Goal: Register for event/course

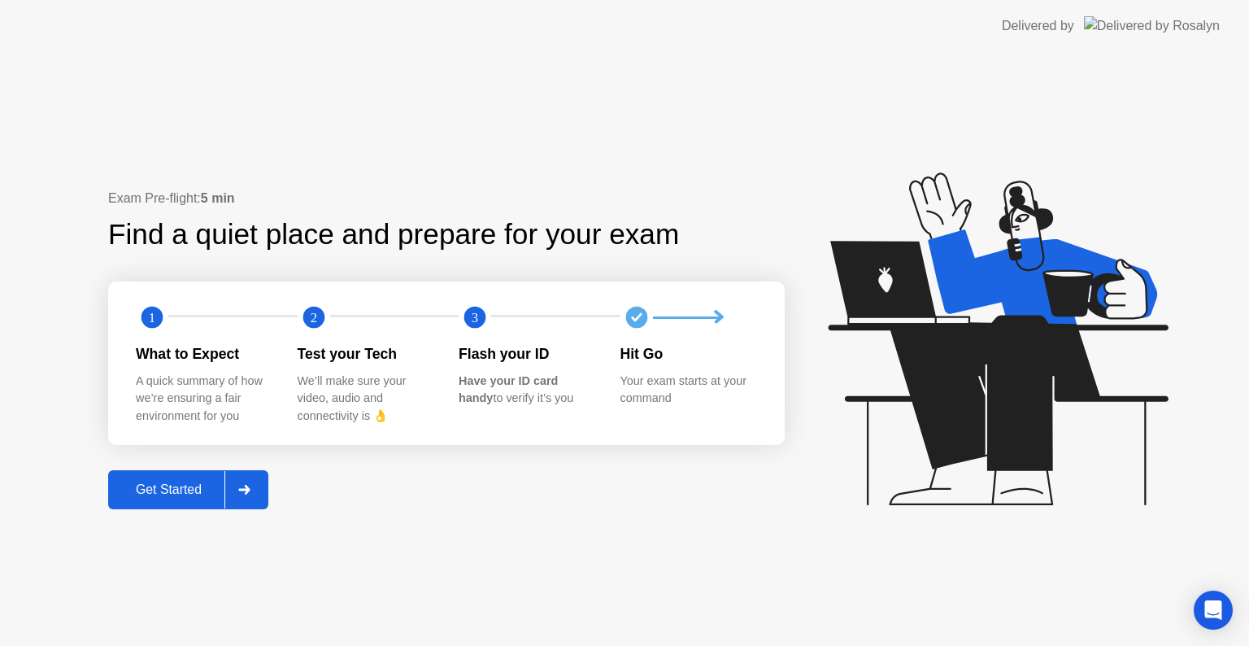
click at [158, 494] on div "Get Started" at bounding box center [168, 489] width 111 height 15
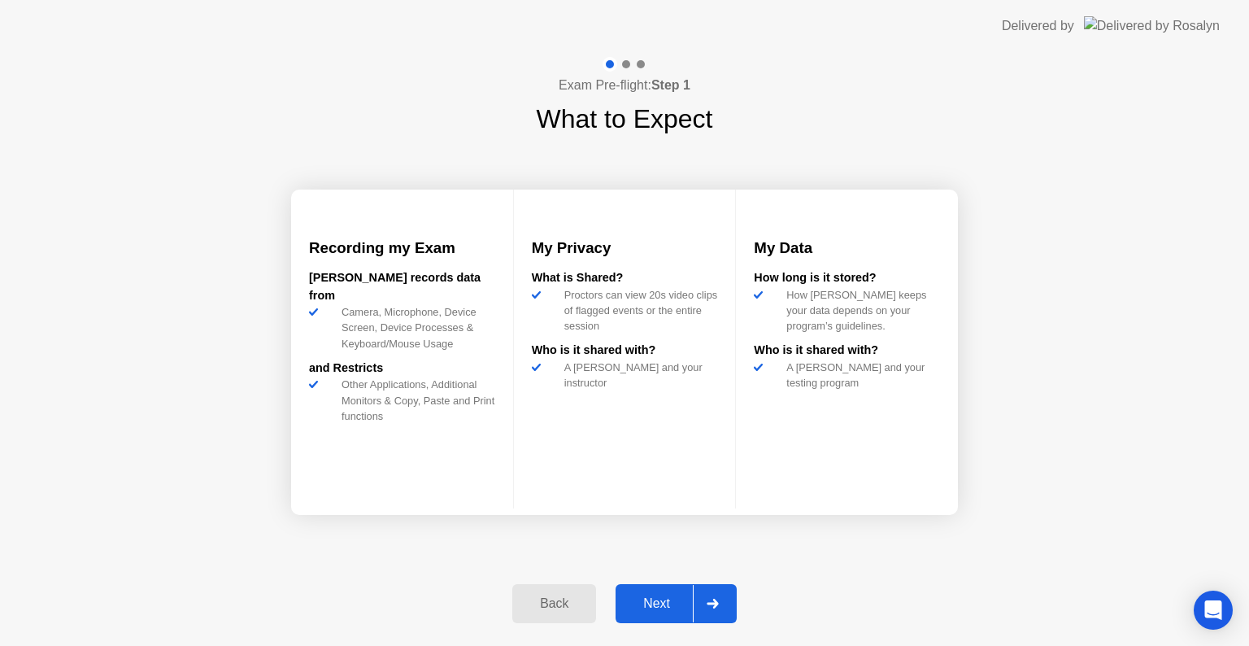
click at [660, 600] on div "Next" at bounding box center [656, 603] width 72 height 15
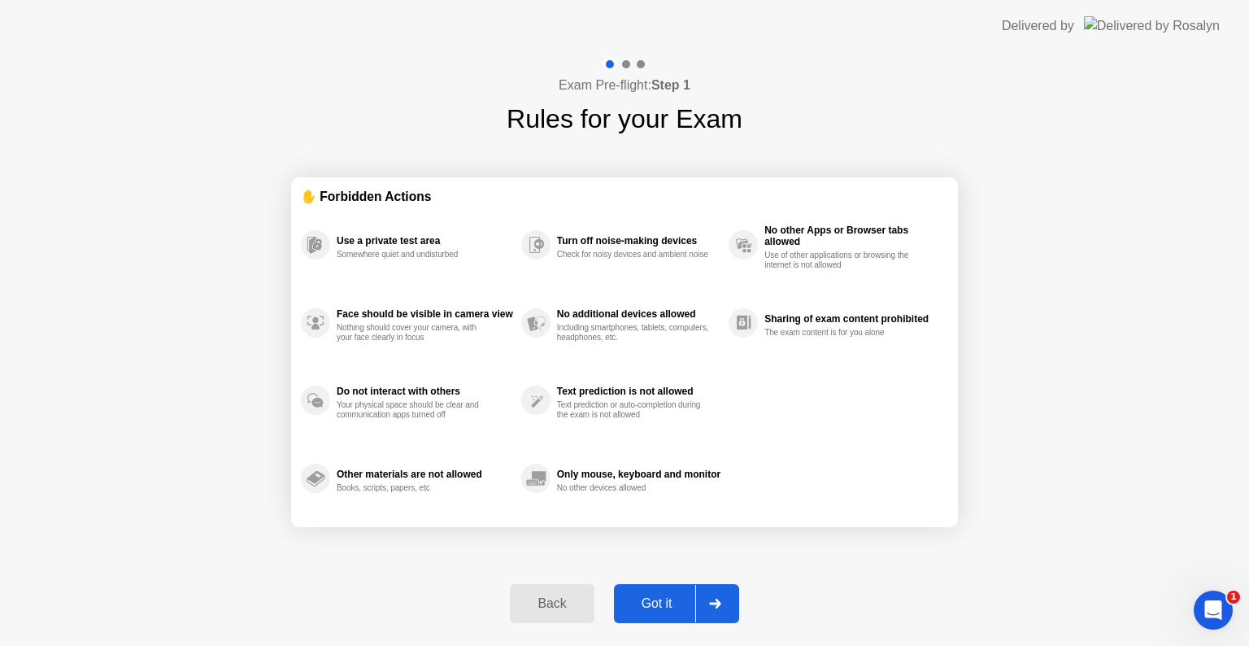
click at [660, 600] on div "Got it" at bounding box center [657, 603] width 76 height 15
select select "**********"
select select "*******"
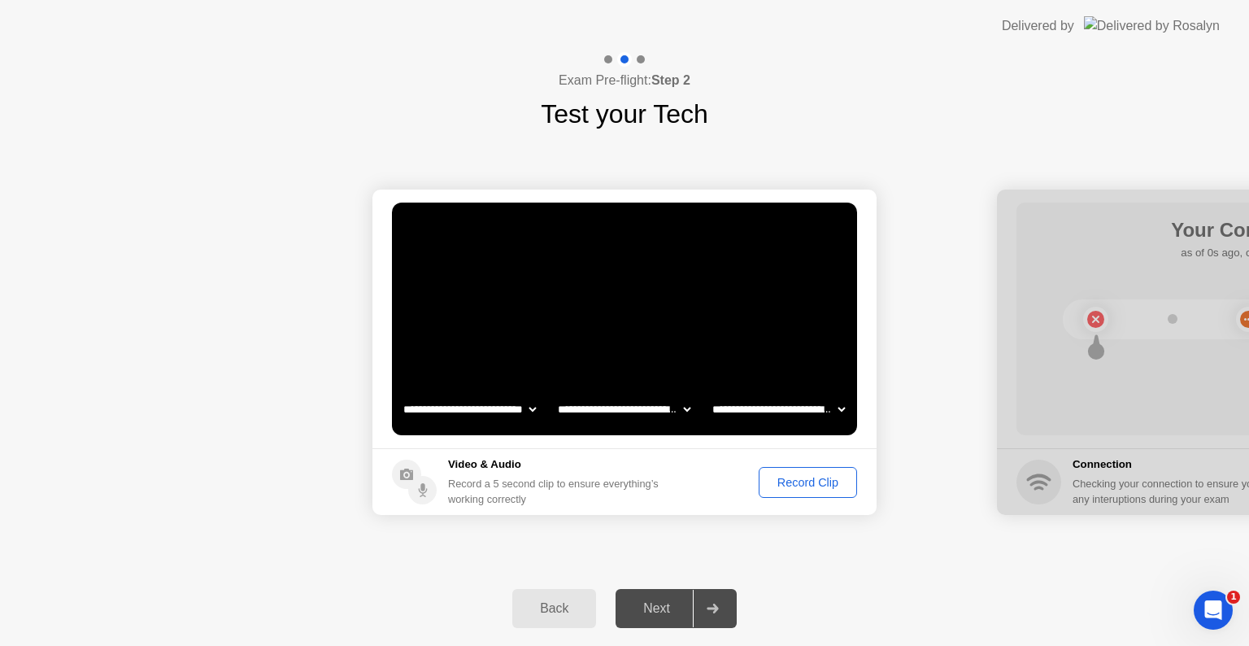
click at [801, 483] on div "Record Clip" at bounding box center [807, 482] width 87 height 13
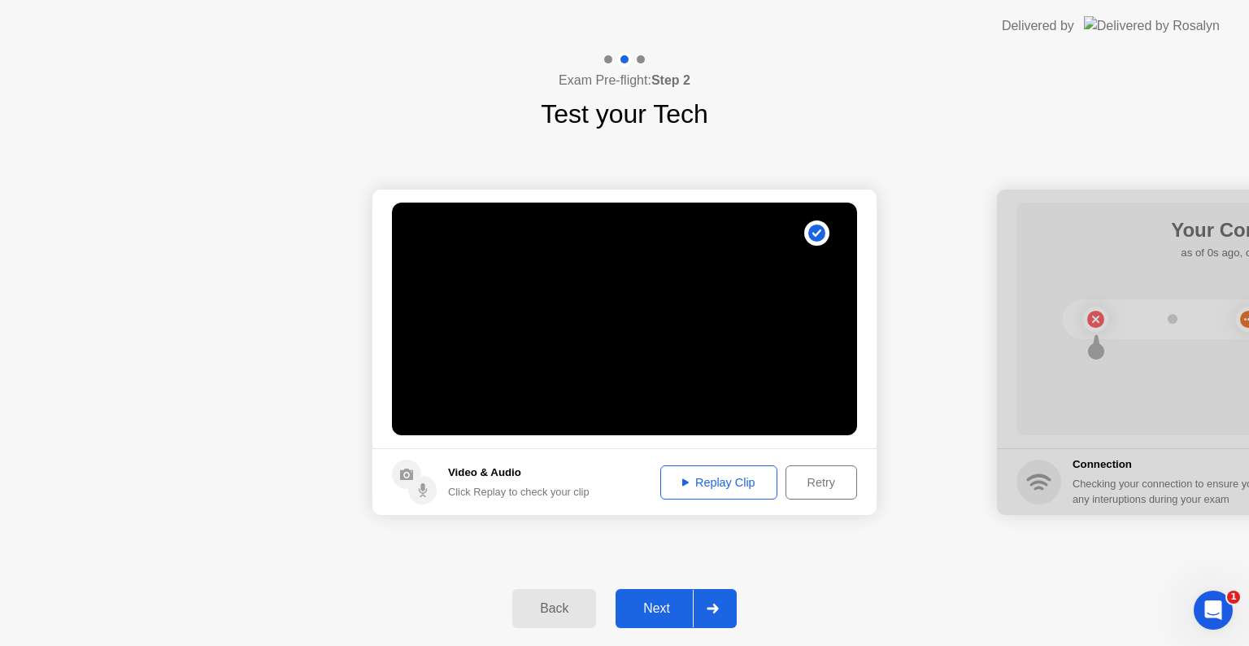
click at [667, 604] on div "Next" at bounding box center [656, 608] width 72 height 15
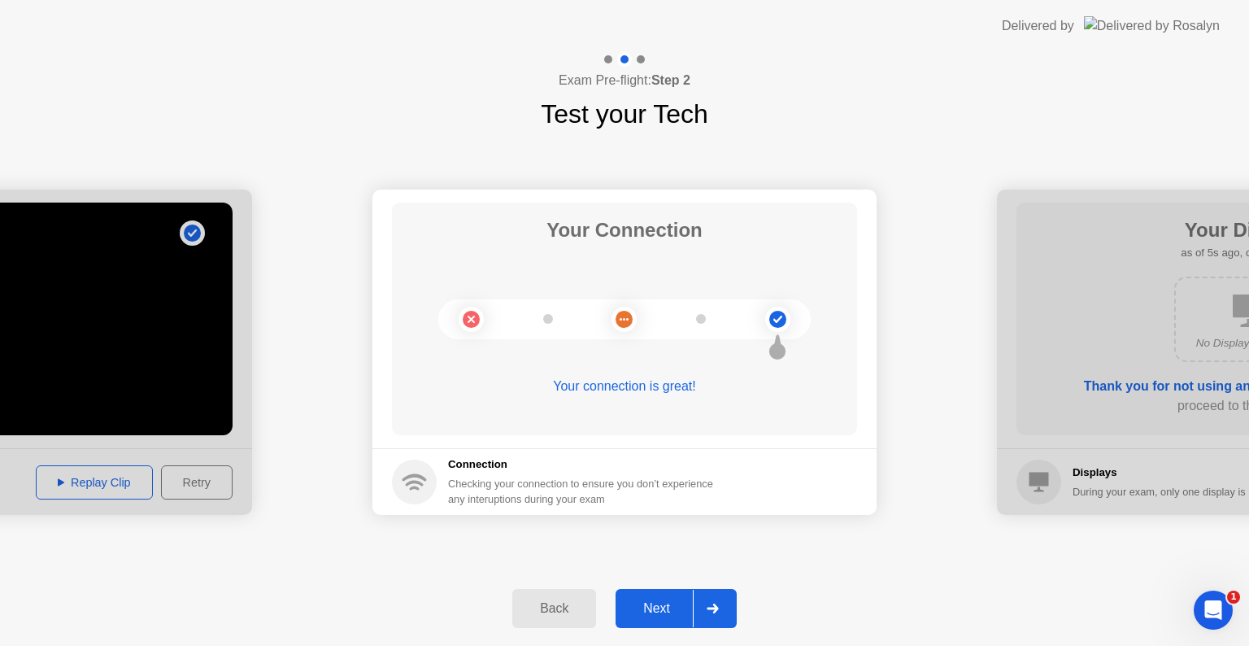
click at [650, 601] on div "Next" at bounding box center [656, 608] width 72 height 15
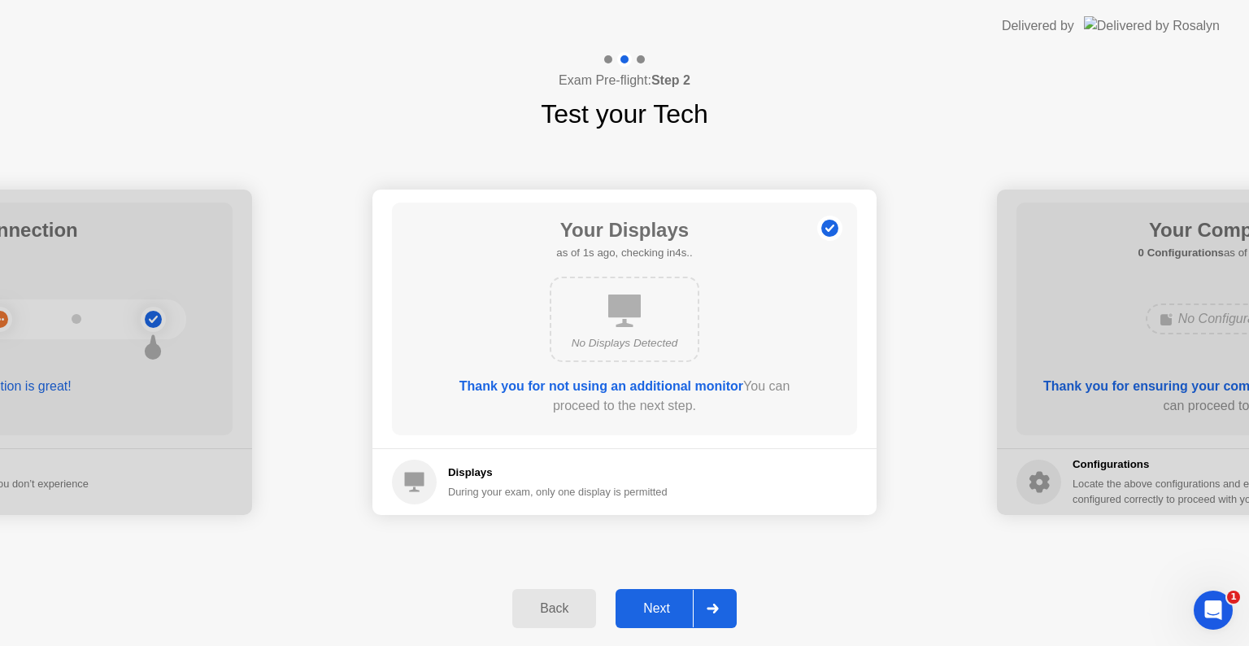
click at [650, 601] on div "Next" at bounding box center [656, 608] width 72 height 15
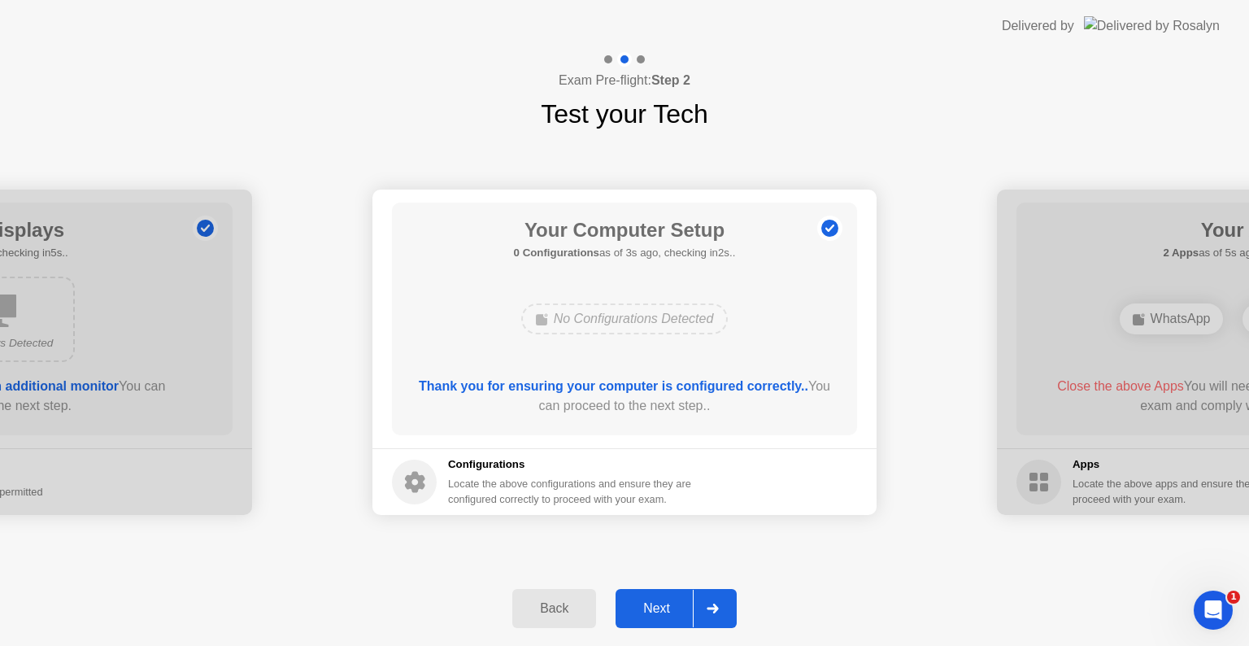
click at [650, 601] on div "Next" at bounding box center [656, 608] width 72 height 15
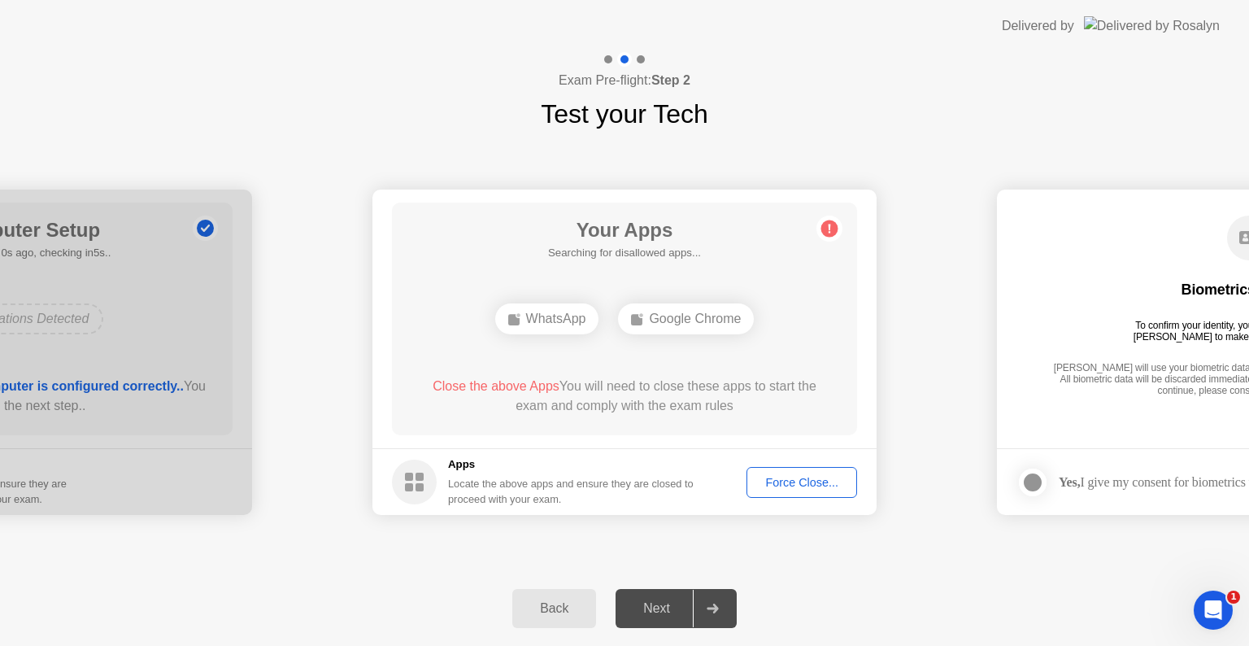
click at [650, 601] on div "Next" at bounding box center [656, 608] width 72 height 15
click at [789, 481] on div "Force Close..." at bounding box center [801, 482] width 99 height 13
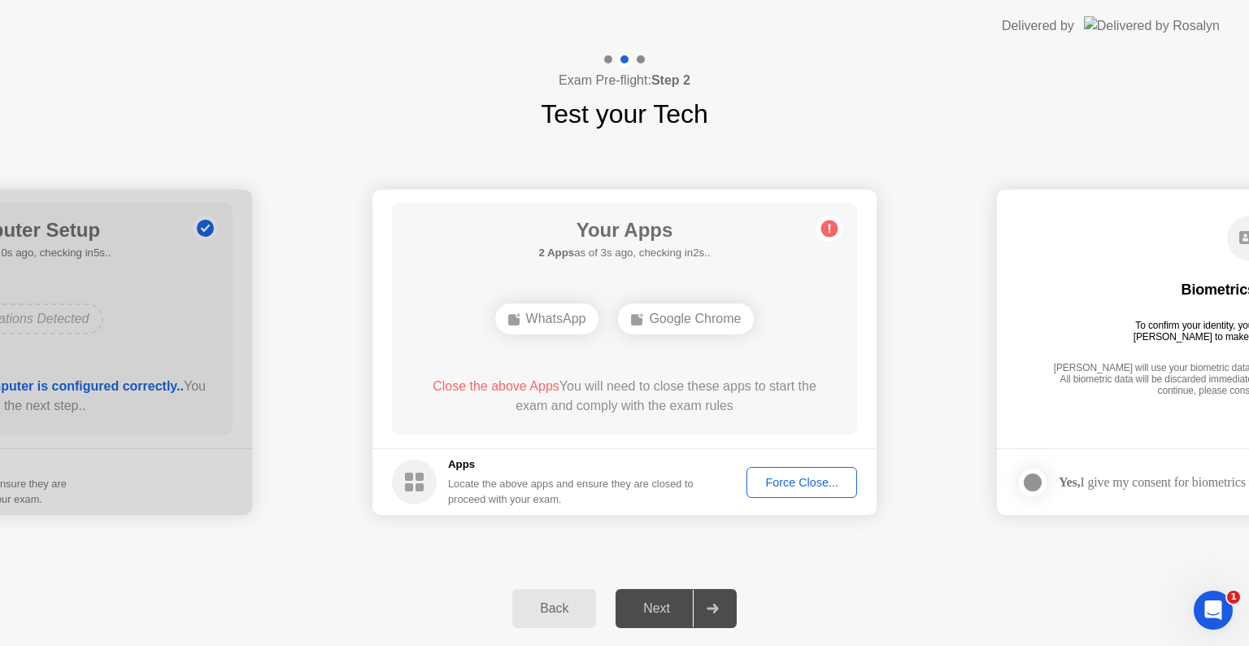
click at [784, 488] on div "Force Close..." at bounding box center [801, 482] width 99 height 13
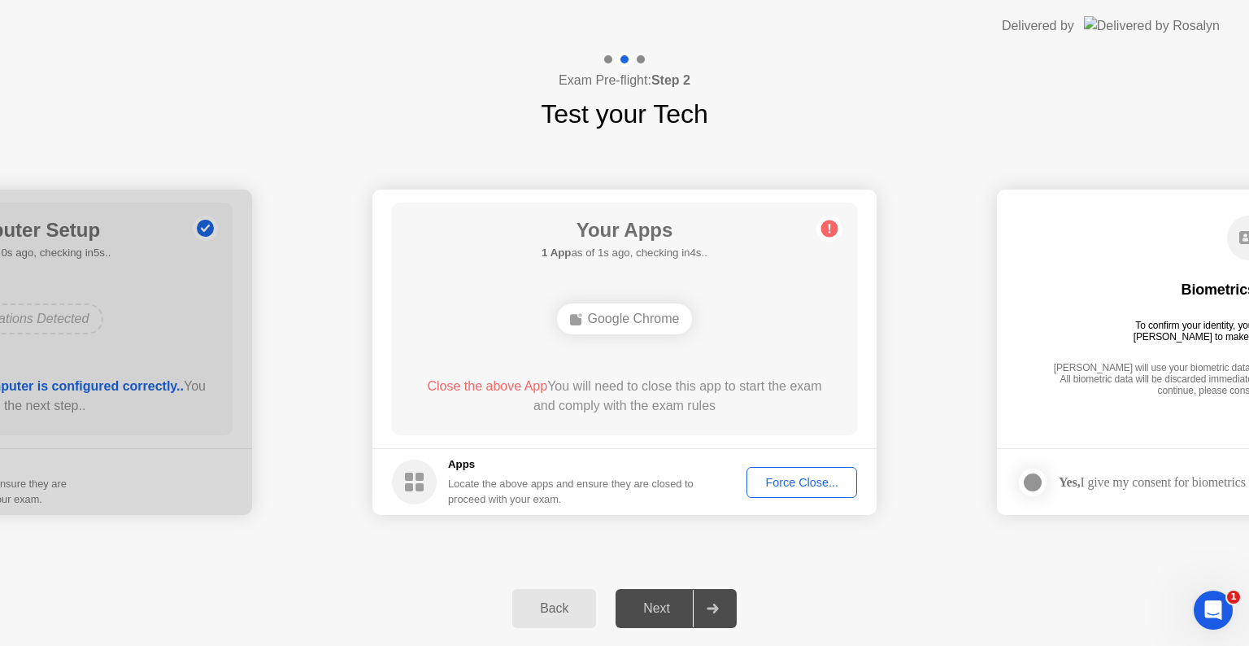
click at [774, 485] on div "Force Close..." at bounding box center [801, 482] width 99 height 13
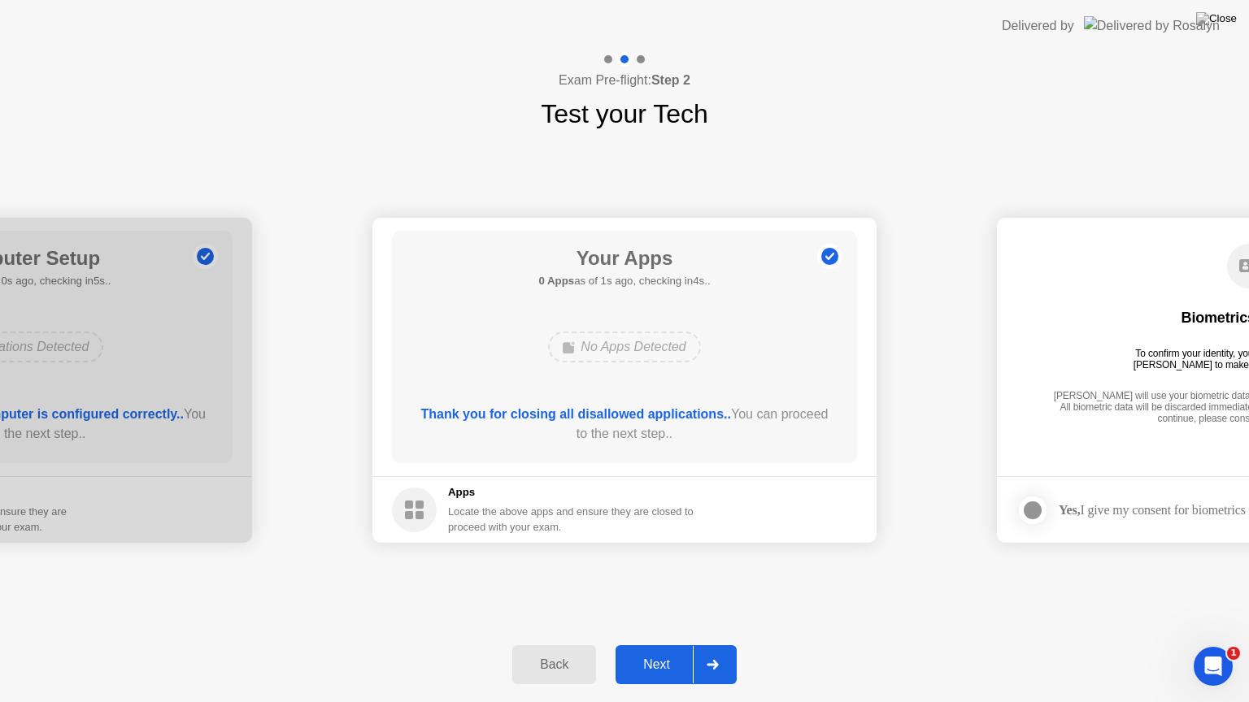
click at [656, 645] on div "Next" at bounding box center [656, 665] width 72 height 15
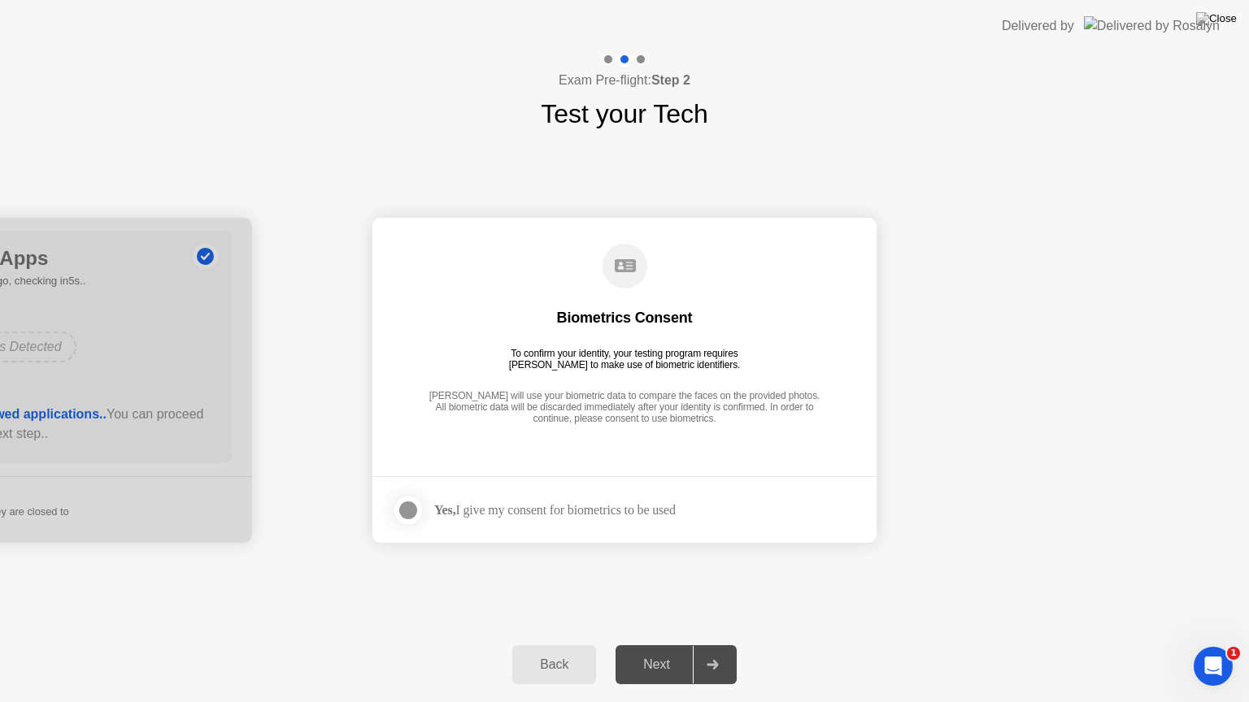
click at [409, 509] on div at bounding box center [408, 511] width 20 height 20
click at [663, 645] on div "Next" at bounding box center [656, 665] width 72 height 15
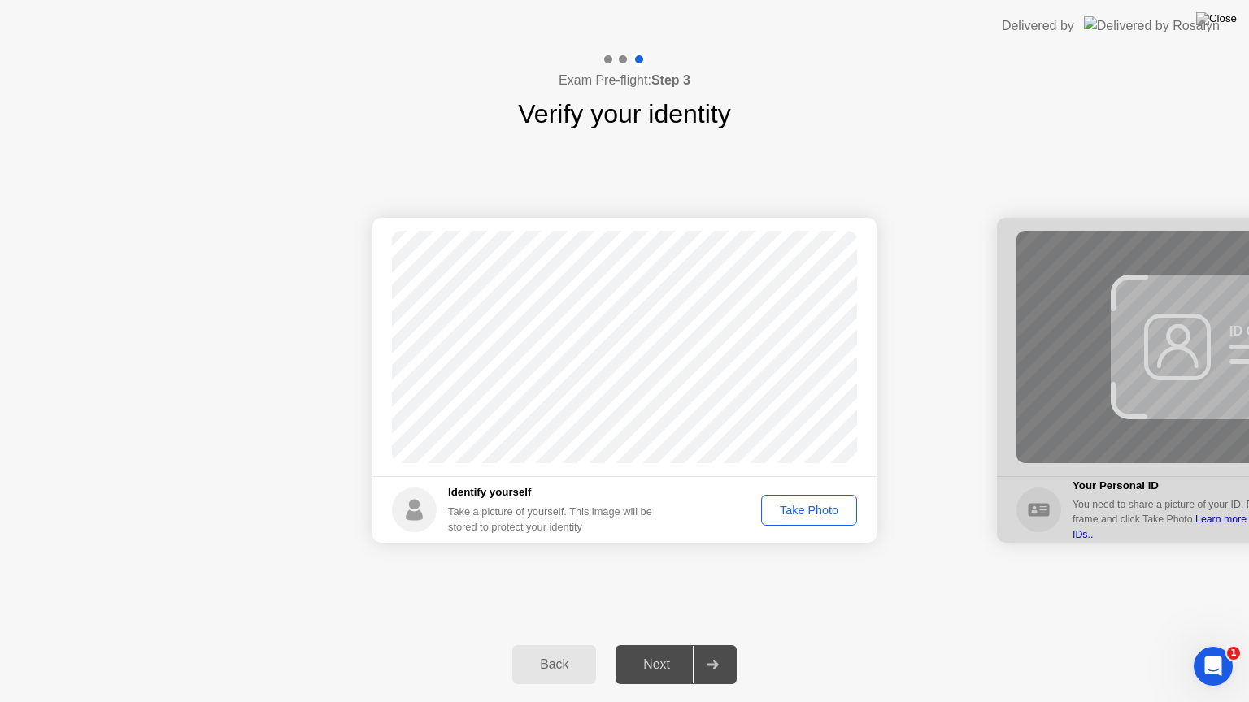
click at [815, 515] on div "Take Photo" at bounding box center [809, 510] width 85 height 13
click at [654, 645] on div "Next" at bounding box center [656, 665] width 72 height 15
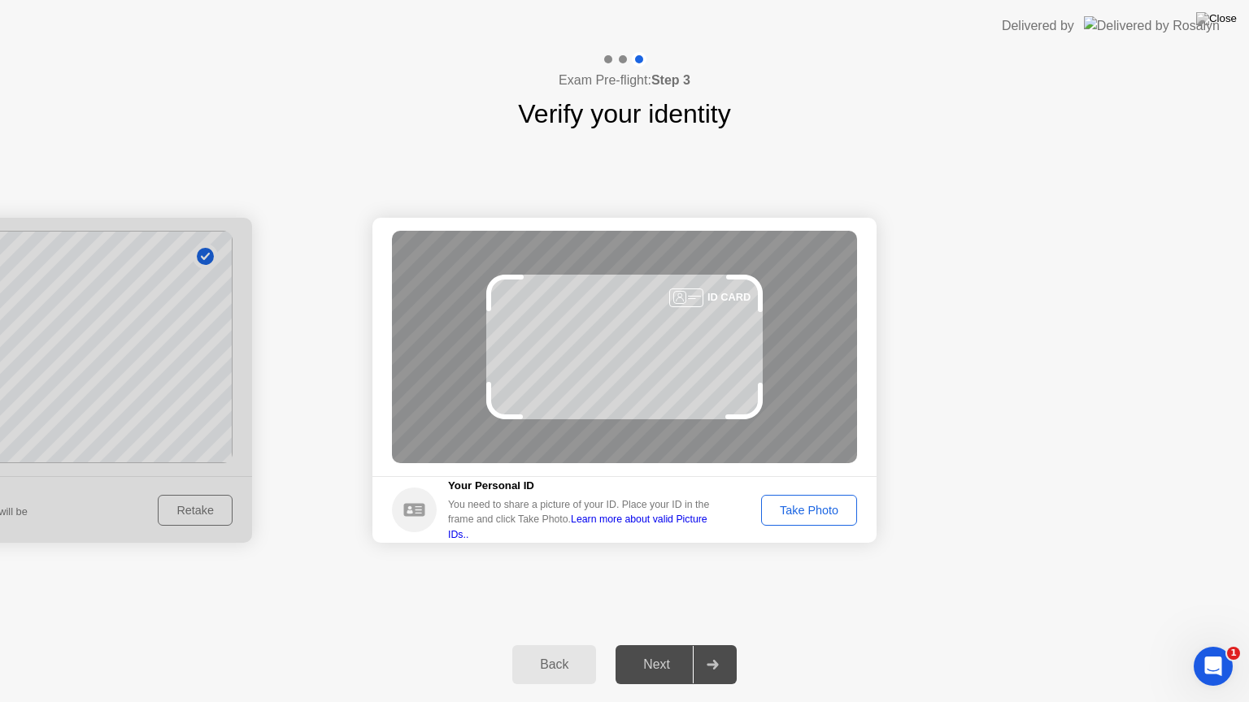
click at [834, 508] on div "Take Photo" at bounding box center [809, 510] width 85 height 13
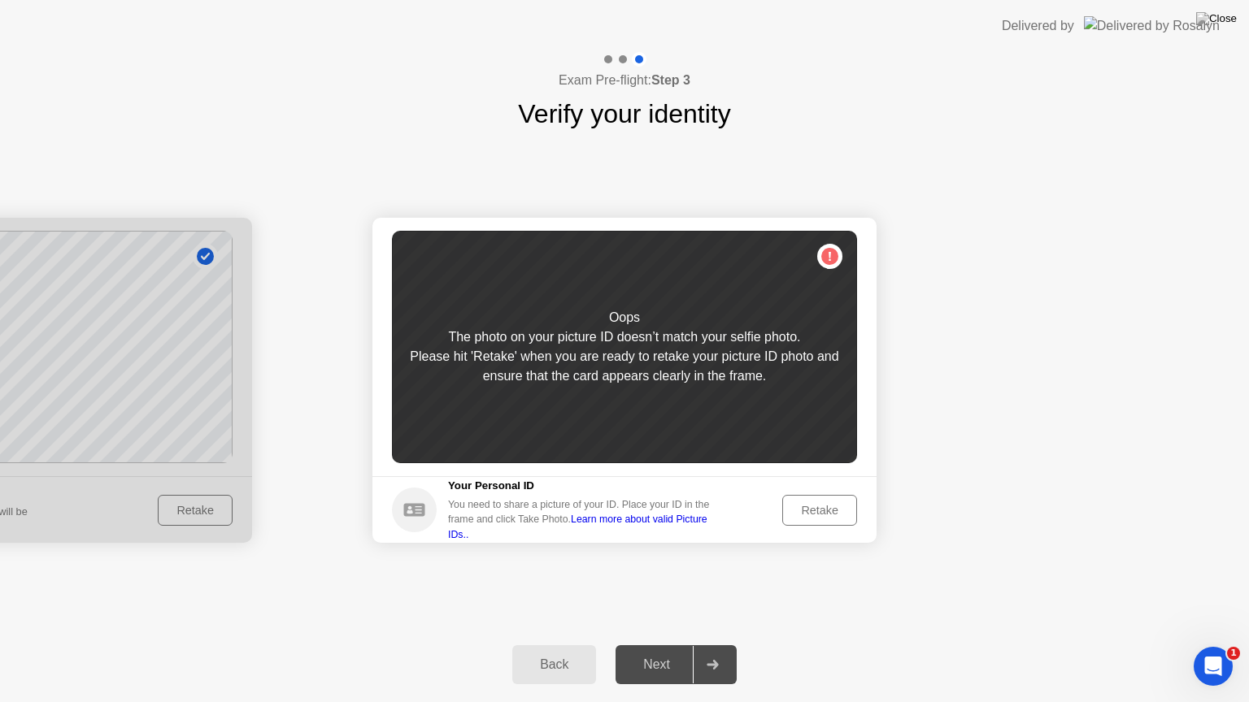
click at [834, 508] on div "Retake" at bounding box center [819, 510] width 63 height 13
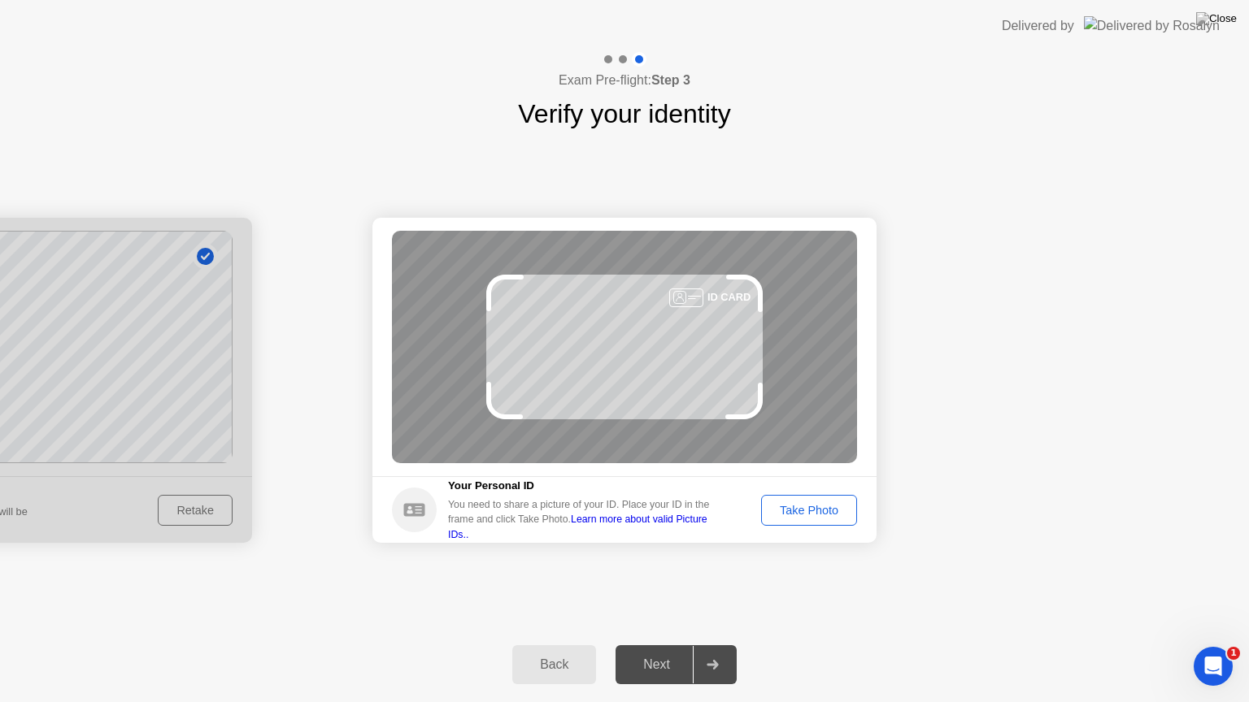
click at [819, 505] on div "Take Photo" at bounding box center [809, 510] width 85 height 13
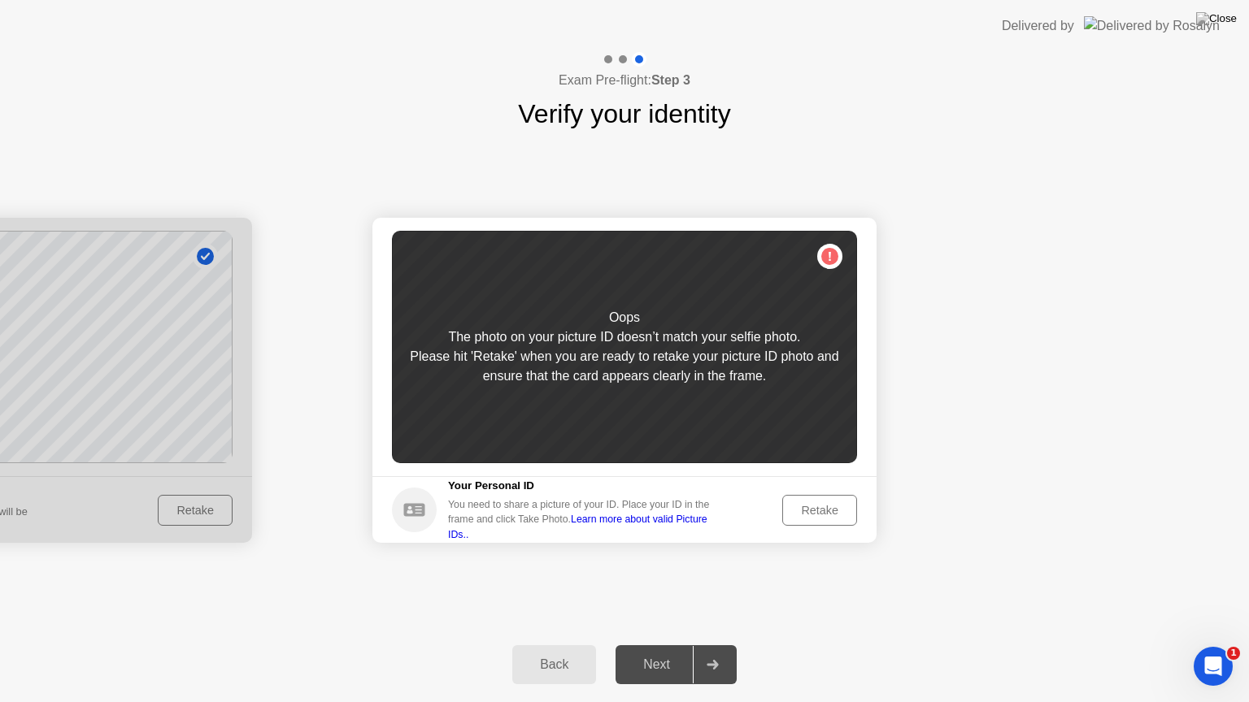
click at [819, 505] on div "Retake" at bounding box center [819, 510] width 63 height 13
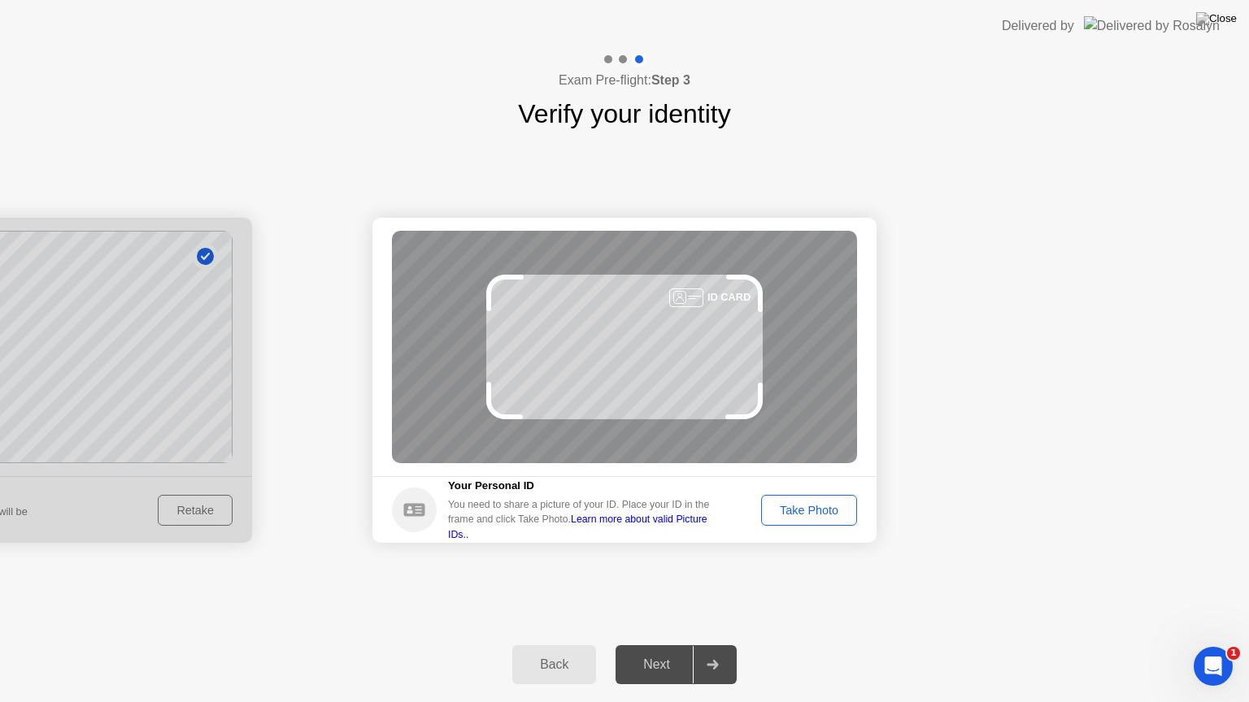
click at [819, 505] on div "Take Photo" at bounding box center [809, 510] width 85 height 13
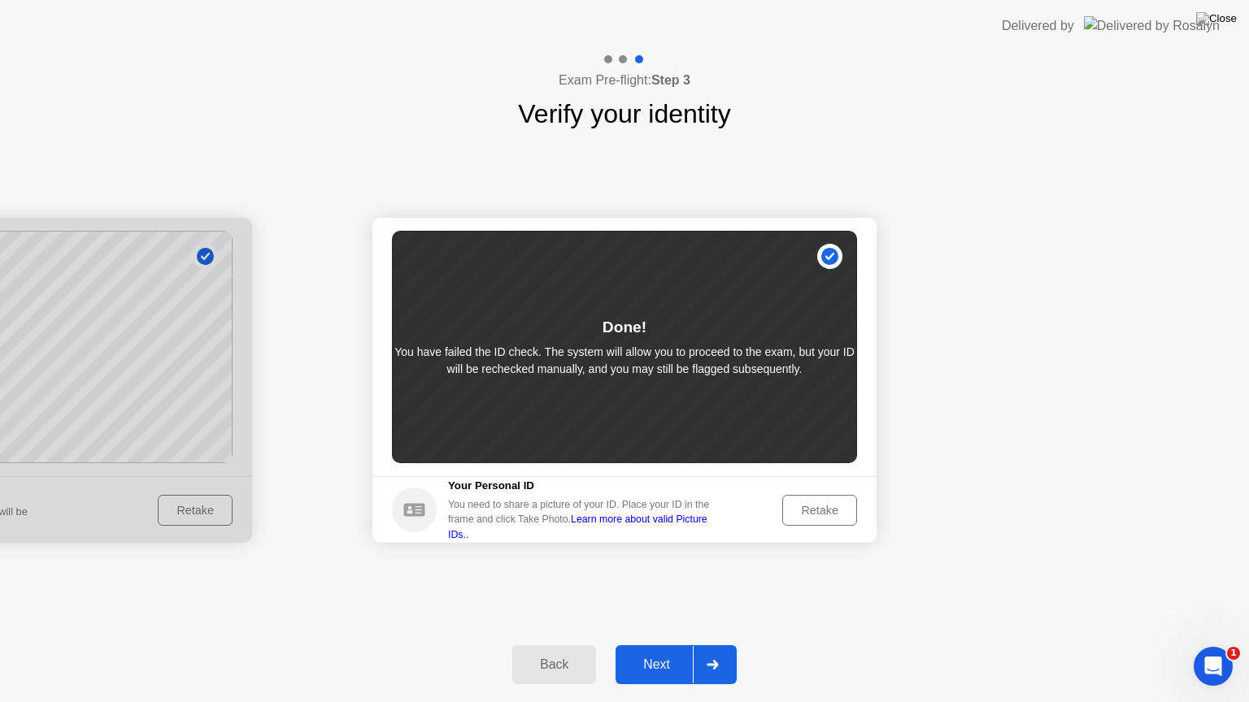
click at [648, 645] on div "Next" at bounding box center [656, 665] width 72 height 15
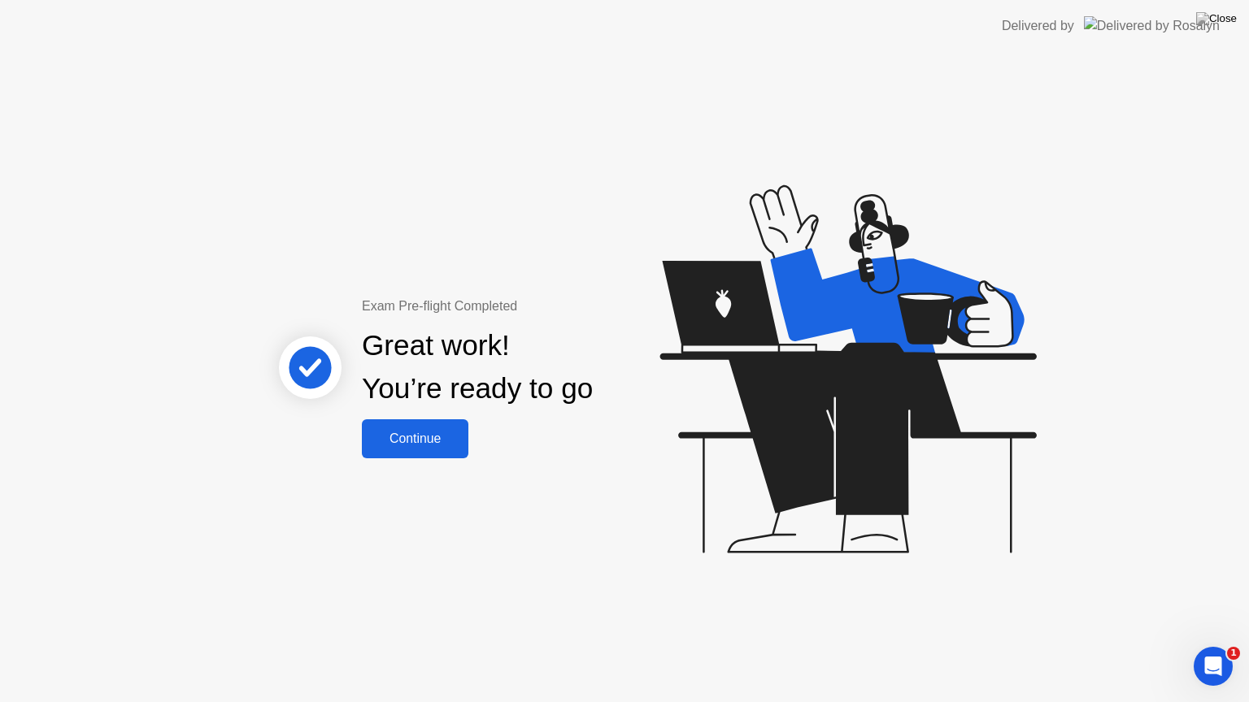
click at [444, 449] on button "Continue" at bounding box center [415, 438] width 106 height 39
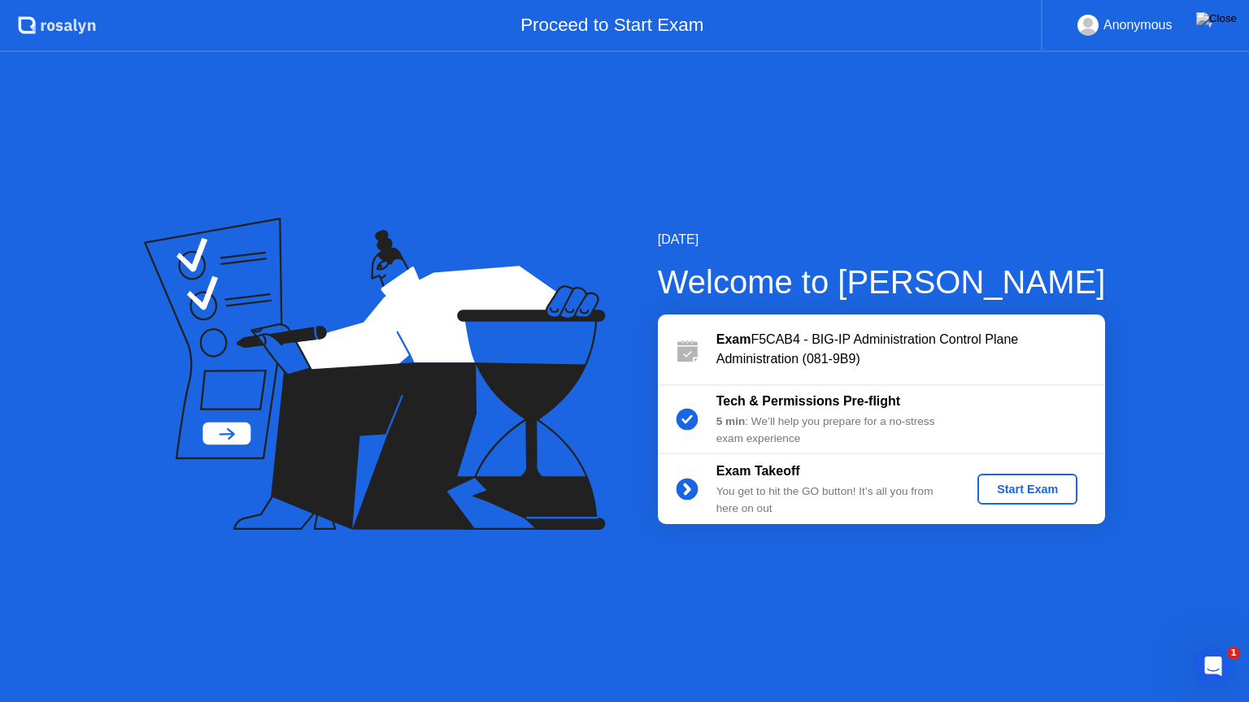
click at [804, 503] on div "You get to hit the GO button! It’s all you from here on out" at bounding box center [833, 500] width 234 height 33
click at [1028, 485] on div "Start Exam" at bounding box center [1027, 489] width 87 height 13
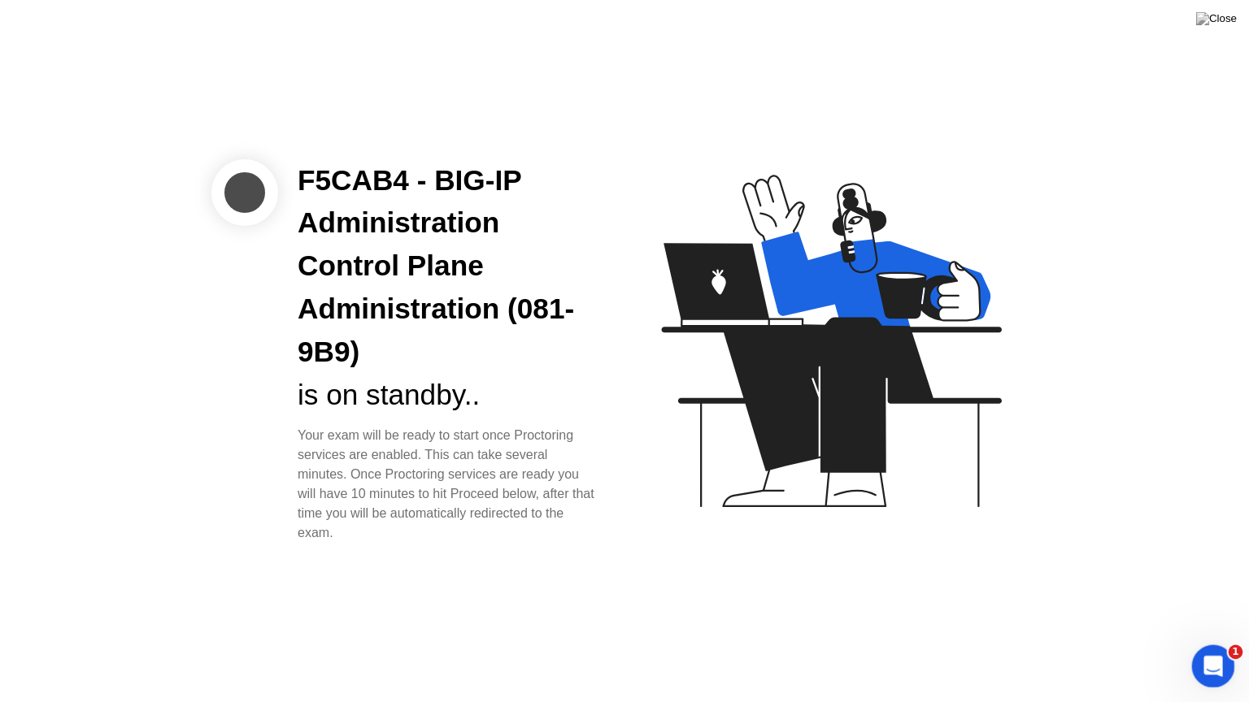
click at [1217, 645] on icon "Open Intercom Messenger" at bounding box center [1211, 664] width 27 height 27
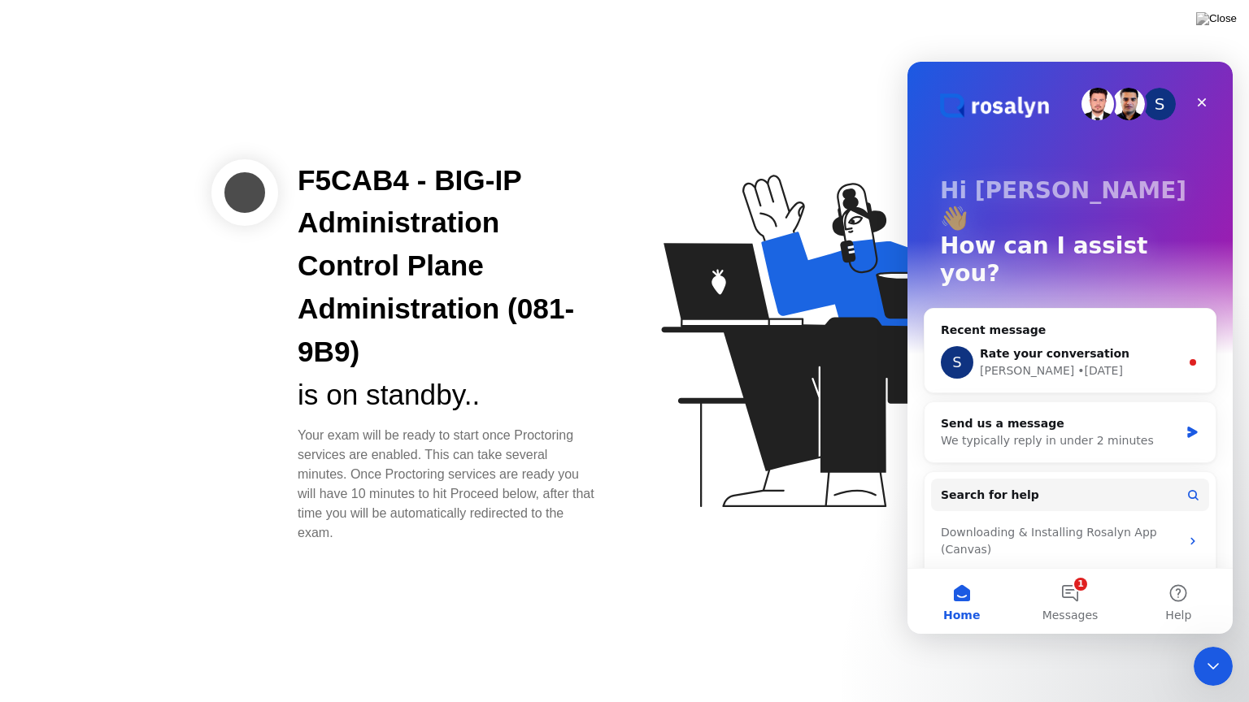
drag, startPoint x: 299, startPoint y: 433, endPoint x: 367, endPoint y: 541, distance: 127.2
click at [367, 541] on div "Your exam will be ready to start once Proctoring services are enabled. This can…" at bounding box center [448, 484] width 301 height 117
click at [377, 488] on div "Your exam will be ready to start once Proctoring services are enabled. This can…" at bounding box center [448, 484] width 301 height 117
drag, startPoint x: 298, startPoint y: 436, endPoint x: 363, endPoint y: 537, distance: 120.7
click at [363, 537] on div "Your exam will be ready to start once Proctoring services are enabled. This can…" at bounding box center [448, 484] width 301 height 117
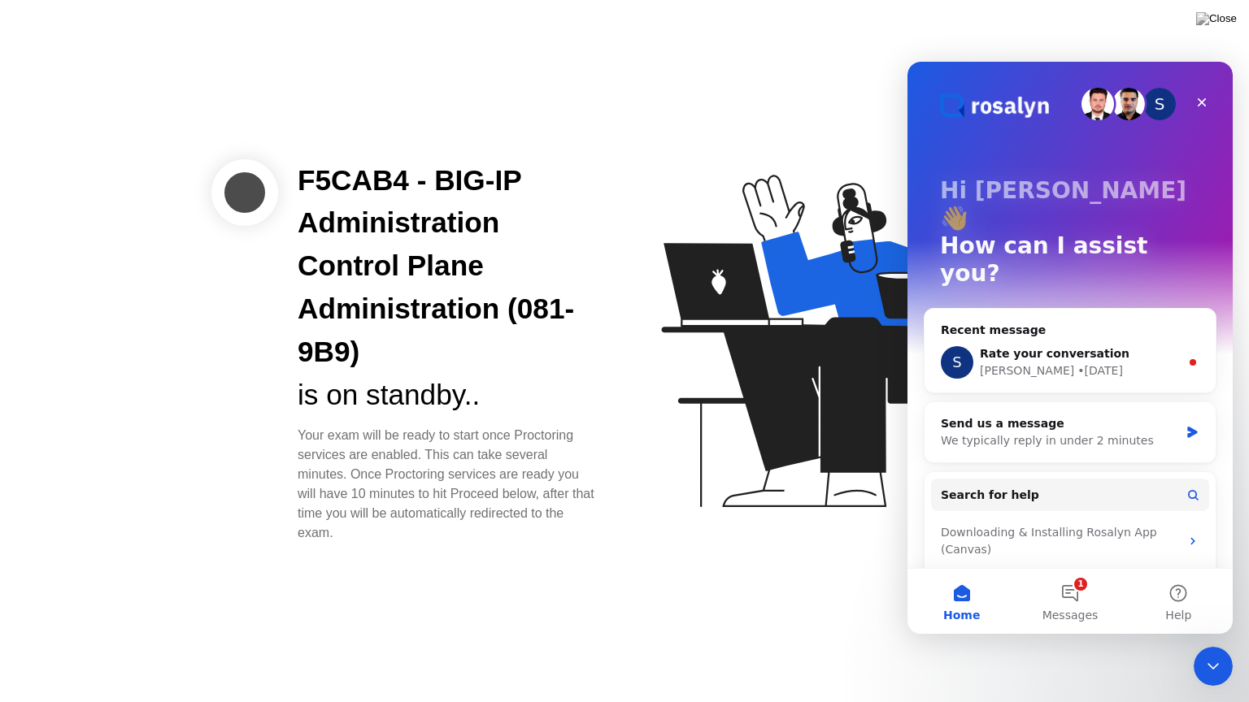
copy div "Your exam will be ready to start once Proctoring services are enabled. This can…"
click at [651, 285] on icon at bounding box center [827, 349] width 419 height 416
click at [731, 388] on icon at bounding box center [827, 349] width 419 height 416
click at [1077, 363] on div "• [DATE]" at bounding box center [1100, 371] width 46 height 17
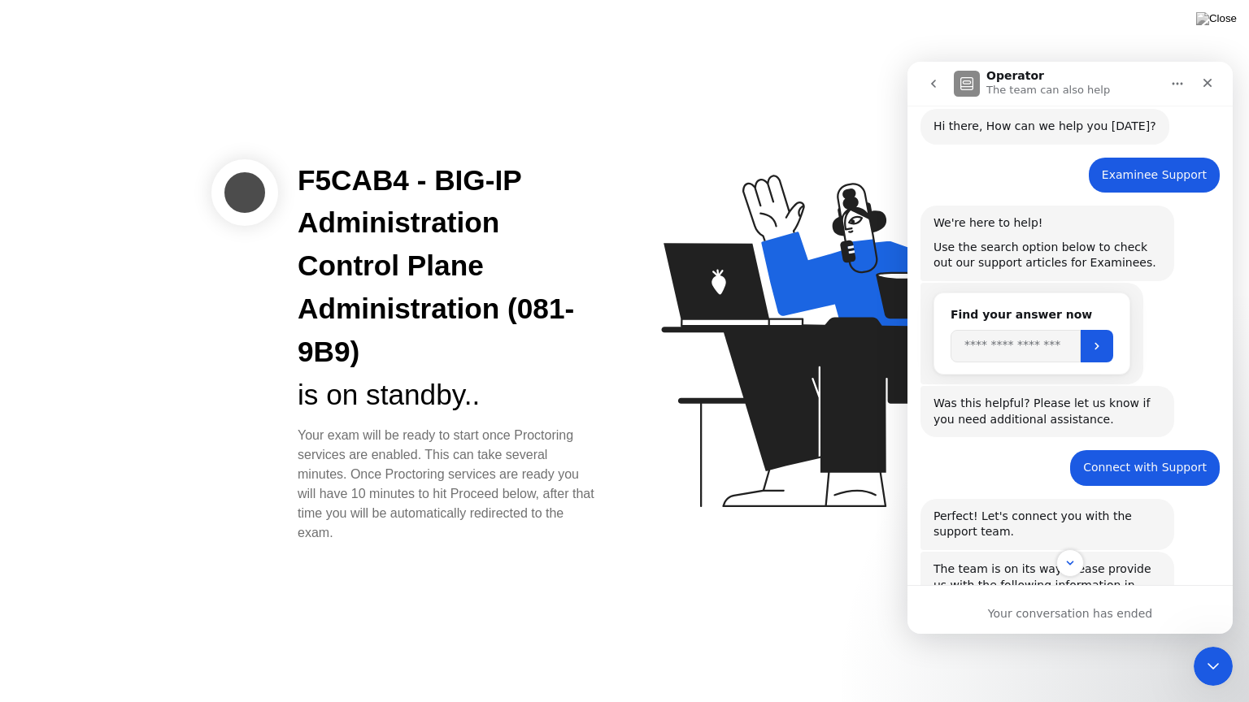
scroll to position [224, 0]
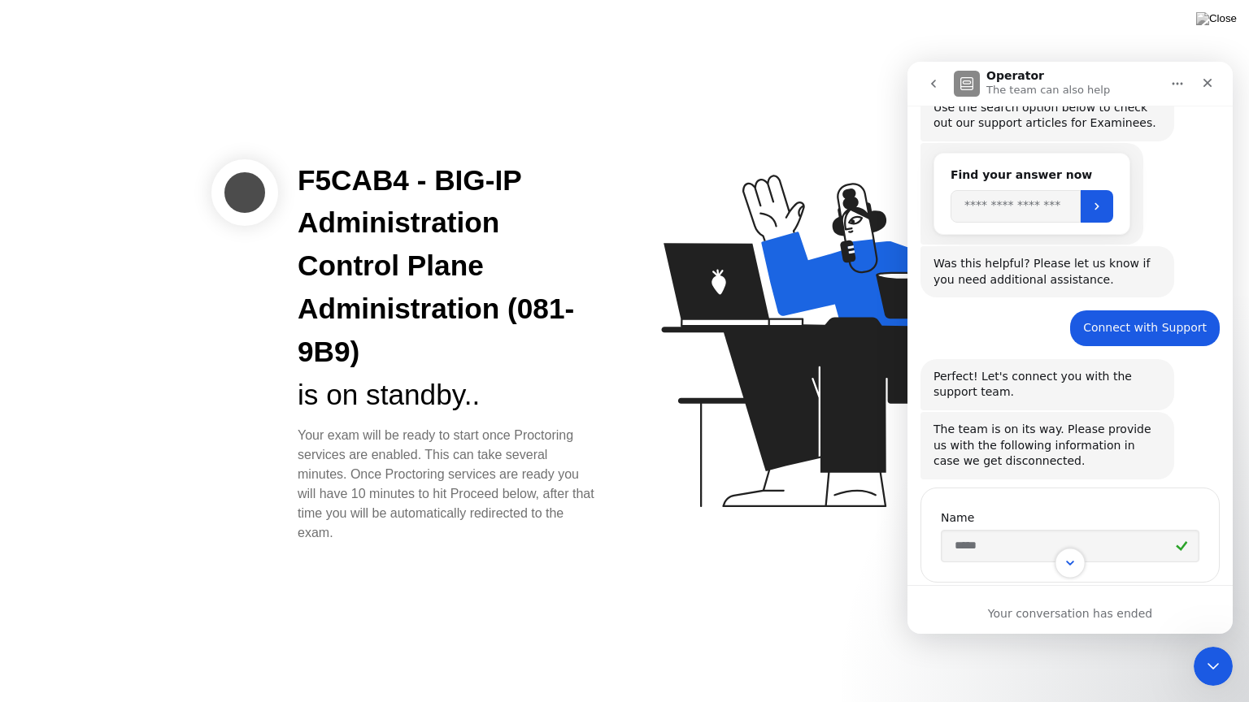
click at [1078, 569] on button "Scroll to bottom" at bounding box center [1069, 563] width 30 height 30
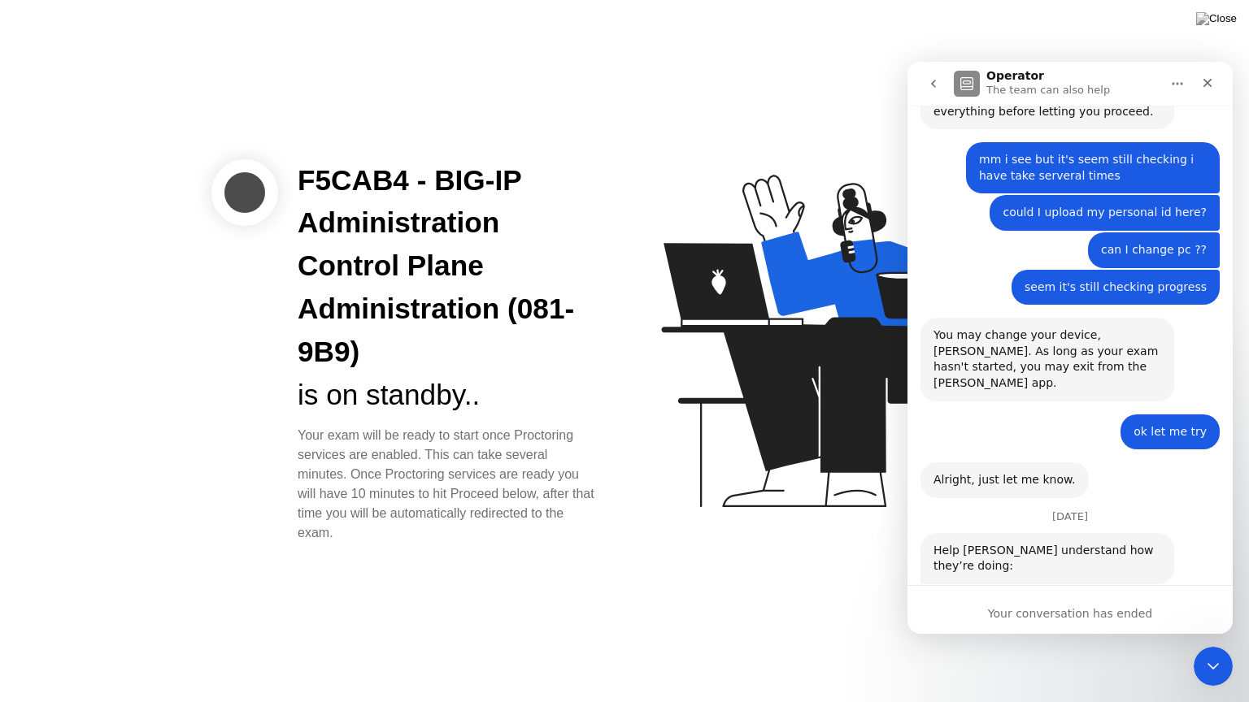
scroll to position [2602, 0]
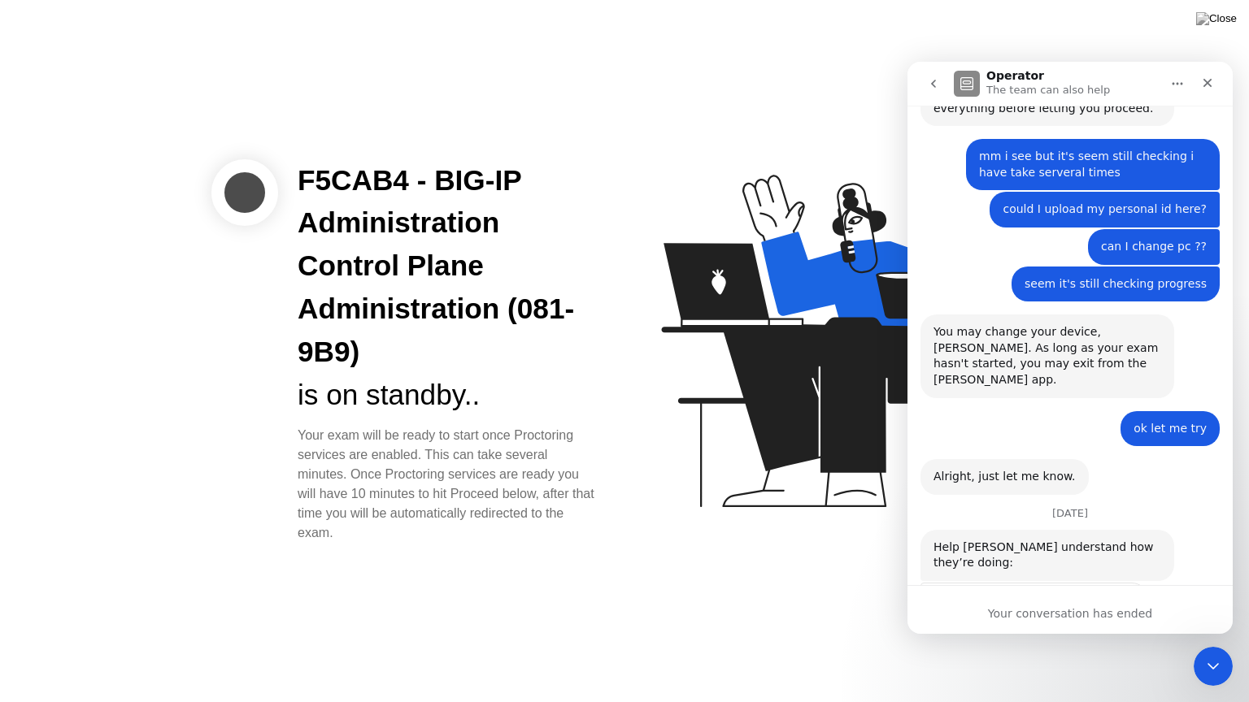
click at [1060, 615] on div "Your conversation has ended" at bounding box center [1069, 614] width 325 height 17
click at [1098, 530] on div "Help [PERSON_NAME] understand how they’re doing: Operator • AI Agent • [DATE]" at bounding box center [1047, 555] width 254 height 51
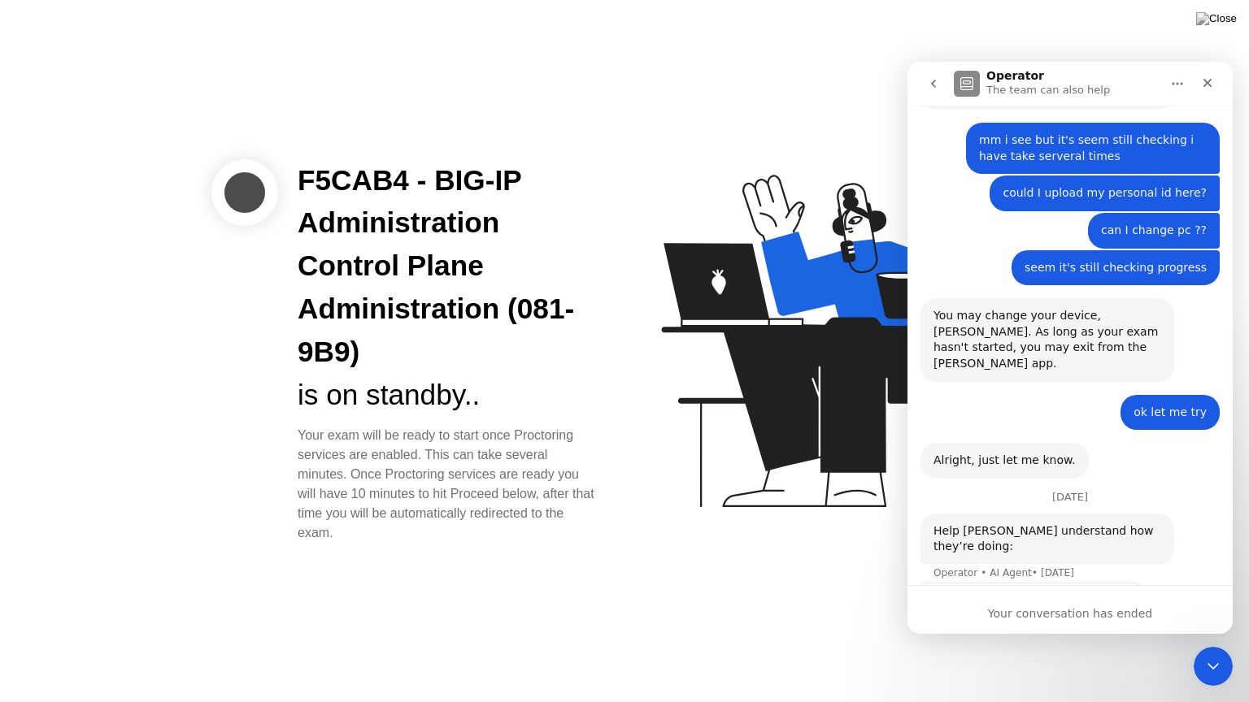
click at [1074, 609] on div "Your conversation has ended" at bounding box center [1069, 614] width 325 height 17
click at [1210, 645] on icon "Close Intercom Messenger" at bounding box center [1211, 664] width 20 height 20
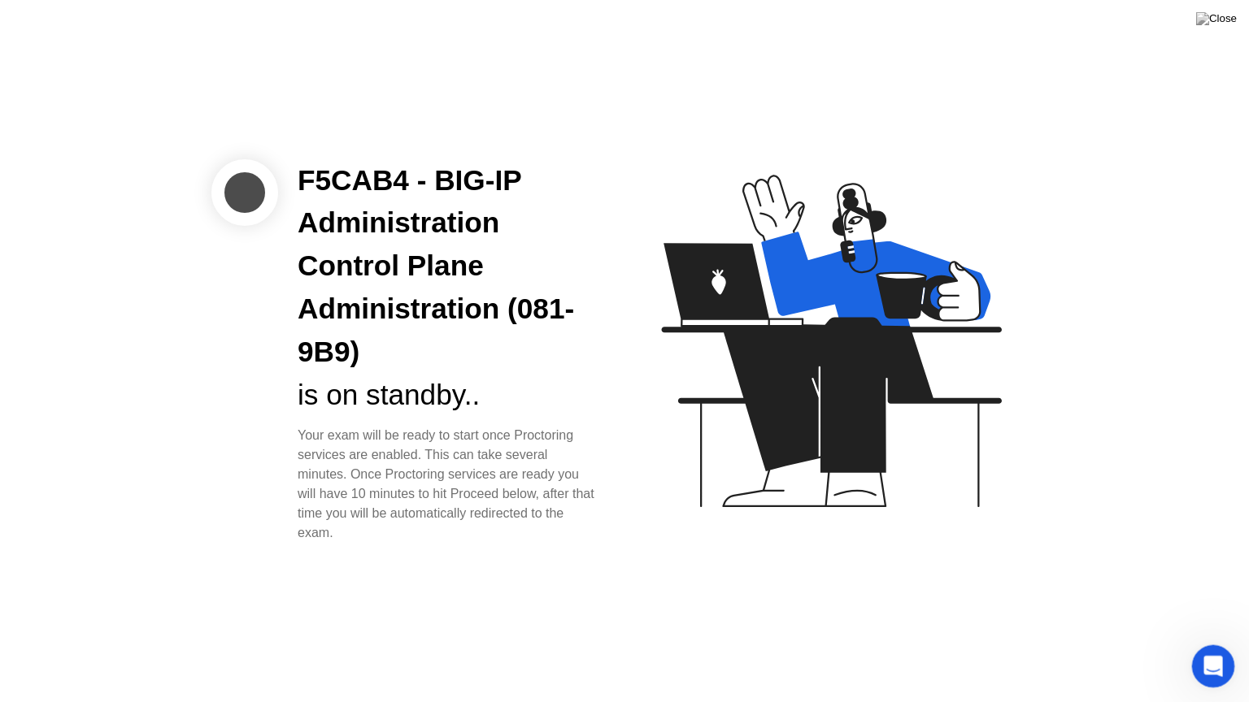
scroll to position [2602, 0]
click at [1216, 645] on icon "Open Intercom Messenger" at bounding box center [1211, 664] width 27 height 27
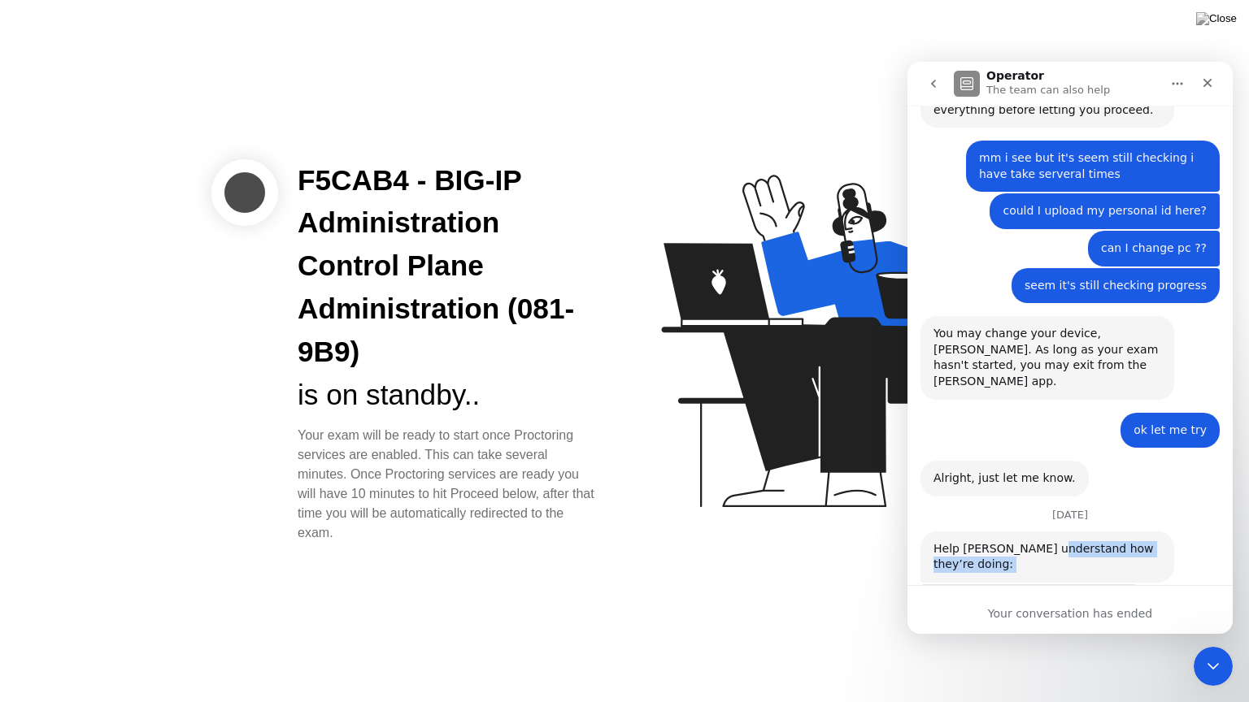
drag, startPoint x: 1042, startPoint y: 424, endPoint x: 1034, endPoint y: 468, distance: 45.4
click at [1158, 461] on div "Alright, just let me know. [PERSON_NAME] • [DATE]" at bounding box center [1069, 485] width 299 height 49
click at [1065, 612] on div "Your conversation has ended" at bounding box center [1069, 614] width 325 height 17
click at [937, 88] on icon "go back" at bounding box center [933, 83] width 13 height 13
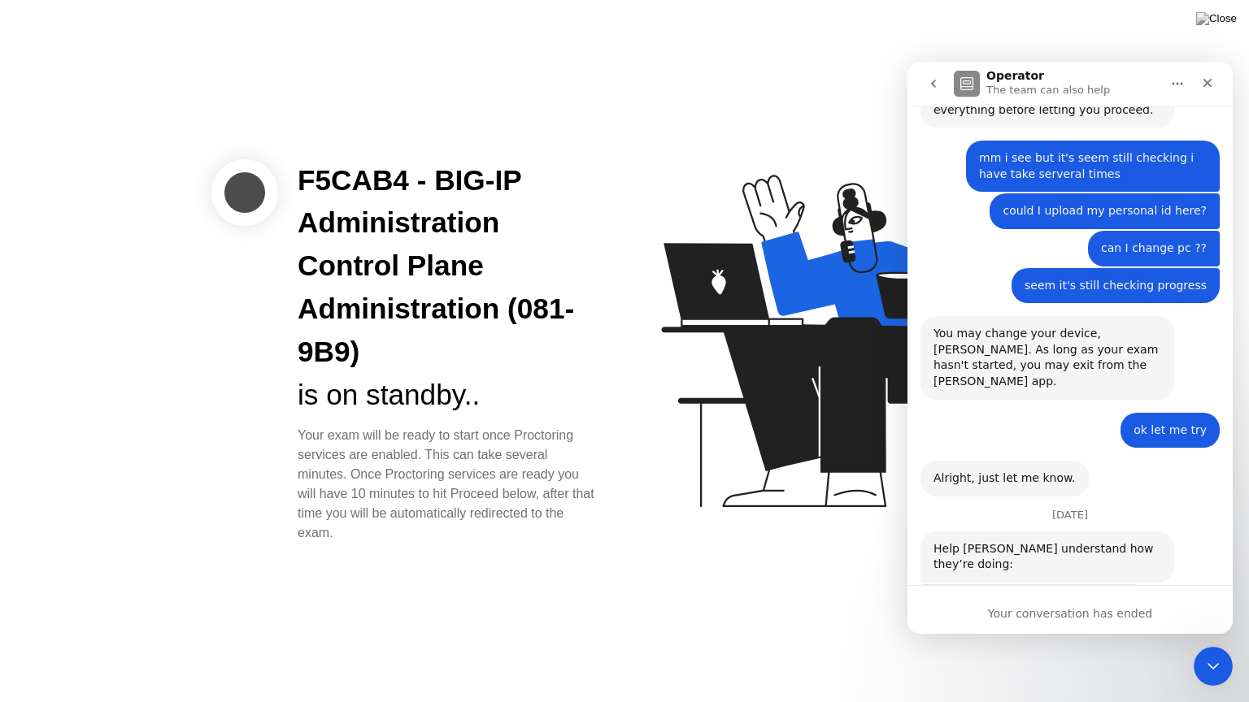
scroll to position [0, 0]
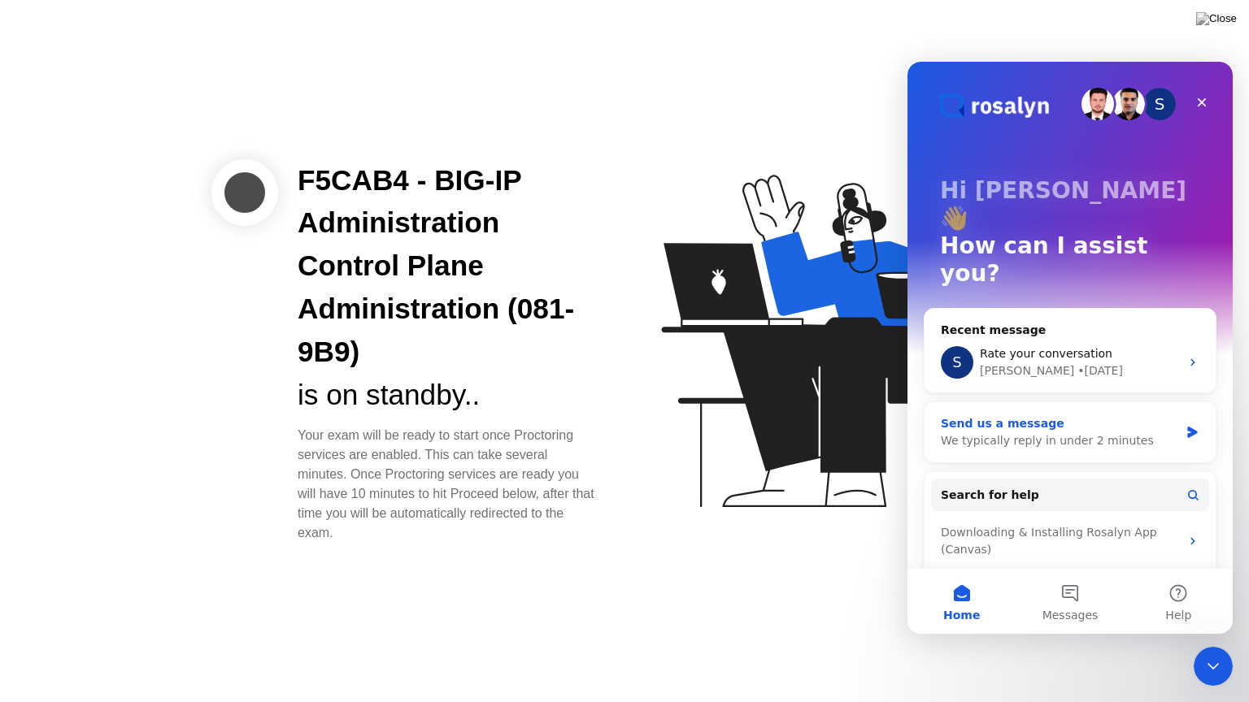
click at [1029, 415] on div "Send us a message" at bounding box center [1060, 423] width 238 height 17
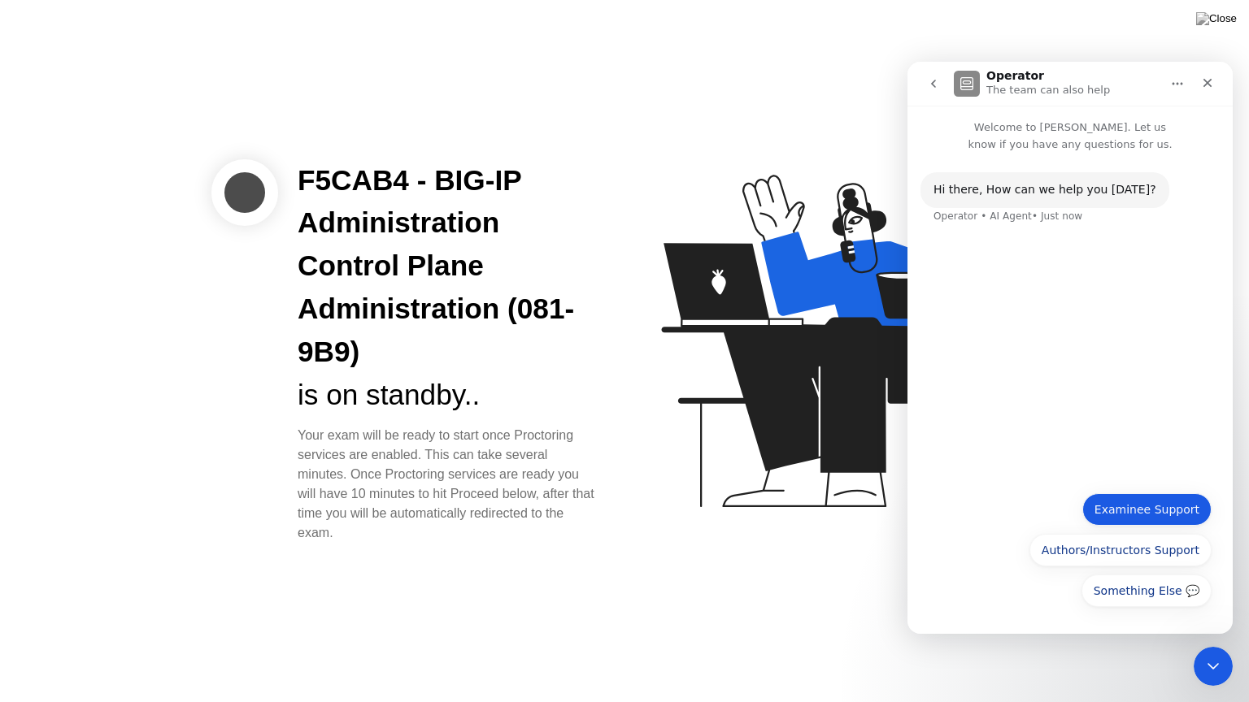
click at [1128, 511] on button "Examinee Support" at bounding box center [1146, 509] width 129 height 33
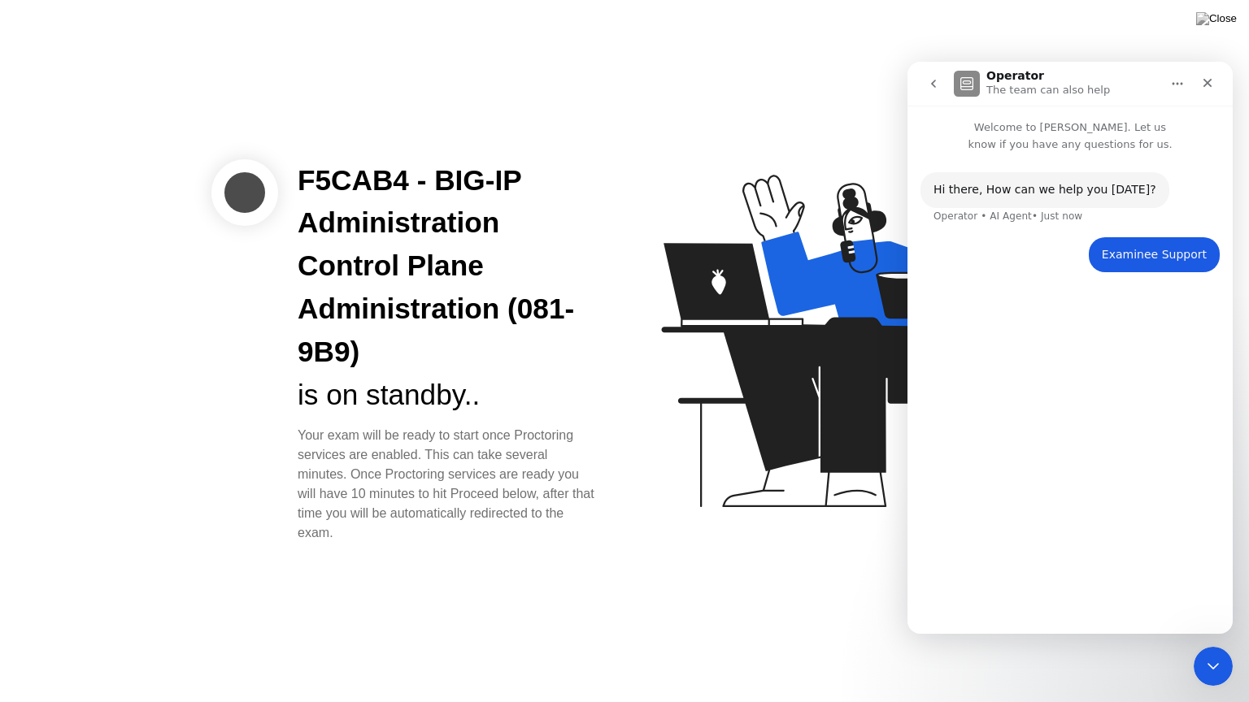
drag, startPoint x: 1128, startPoint y: 511, endPoint x: 953, endPoint y: 446, distance: 187.5
click at [953, 446] on div "Hi ​there, How can we help you [DATE]? Operator • AI Agent • Just now Examinee …" at bounding box center [1069, 386] width 325 height 467
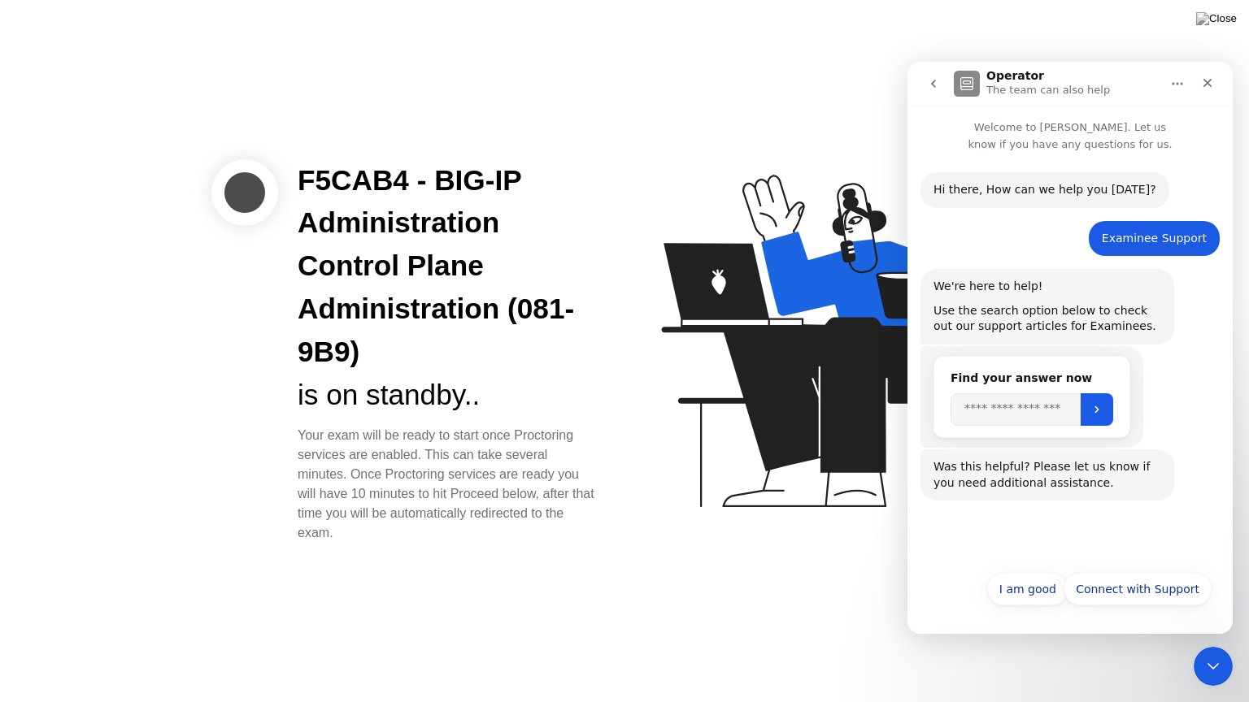
click at [1076, 25] on div "F5CAB4 - BIG-IP Administration Control Plane Administration (081-9B9) is on sta…" at bounding box center [624, 351] width 1249 height 702
click at [1226, 20] on img at bounding box center [1216, 18] width 41 height 13
